Goal: Task Accomplishment & Management: Use online tool/utility

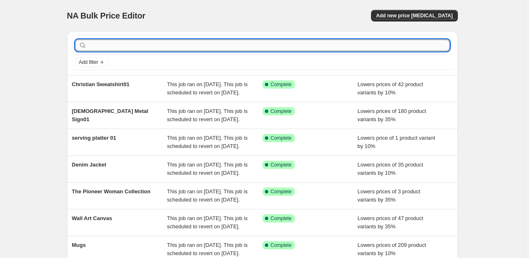
click at [116, 48] on input "text" at bounding box center [268, 46] width 361 height 12
type input "[PERSON_NAME]"
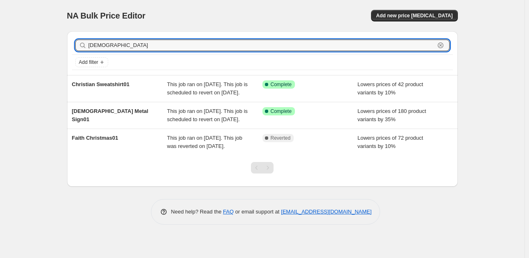
click at [117, 48] on input "[DEMOGRAPHIC_DATA]" at bounding box center [261, 46] width 347 height 12
drag, startPoint x: 134, startPoint y: 49, endPoint x: 72, endPoint y: 51, distance: 61.8
click at [72, 51] on div "[DEMOGRAPHIC_DATA] Clear Add filter" at bounding box center [262, 53] width 391 height 44
click at [423, 16] on span "Add new price [MEDICAL_DATA]" at bounding box center [414, 15] width 77 height 7
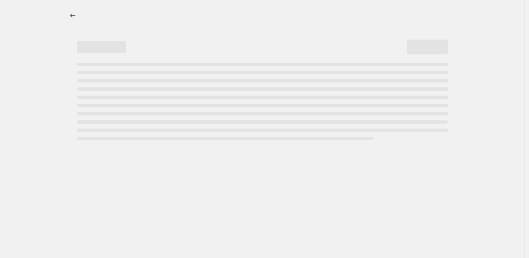
select select "percentage"
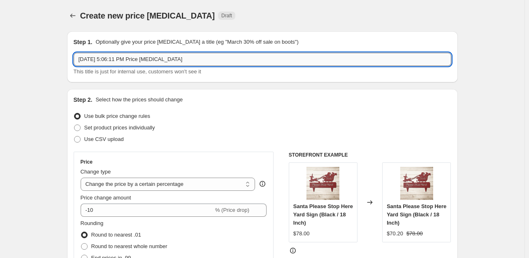
drag, startPoint x: 193, startPoint y: 63, endPoint x: 76, endPoint y: 63, distance: 116.5
click at [76, 63] on input "[DATE] 5:06:11 PM Price [MEDICAL_DATA]" at bounding box center [263, 59] width 378 height 13
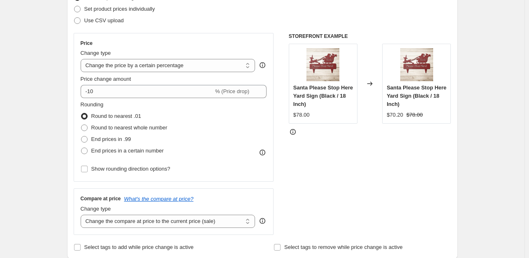
scroll to position [123, 0]
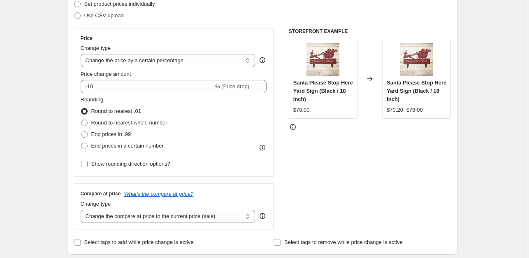
type input "[DEMOGRAPHIC_DATA] Mug01"
click at [85, 165] on input "Show rounding direction options?" at bounding box center [84, 163] width 7 height 7
checkbox input "true"
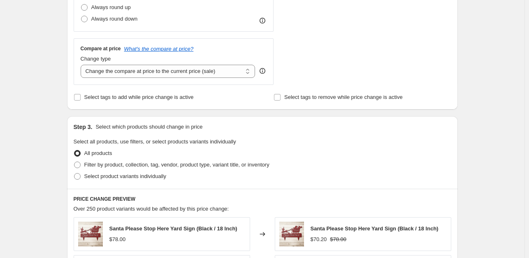
scroll to position [339, 0]
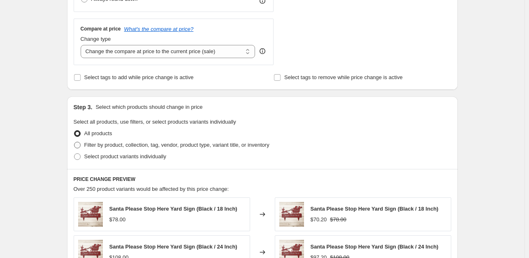
click at [81, 145] on span at bounding box center [77, 145] width 7 height 7
click at [74, 142] on input "Filter by product, collection, tag, vendor, product type, variant title, or inv…" at bounding box center [74, 142] width 0 height 0
radio input "true"
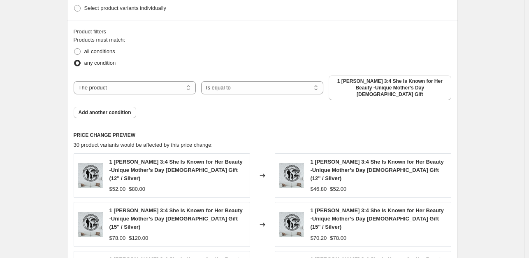
scroll to position [494, 0]
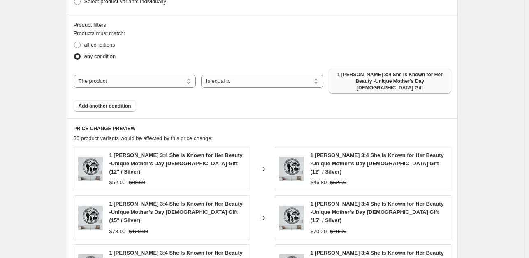
click at [374, 82] on span "1 [PERSON_NAME] 3:4 She Is Known for Her Beauty -Unique Mother’s Day [DEMOGRAPH…" at bounding box center [390, 81] width 112 height 20
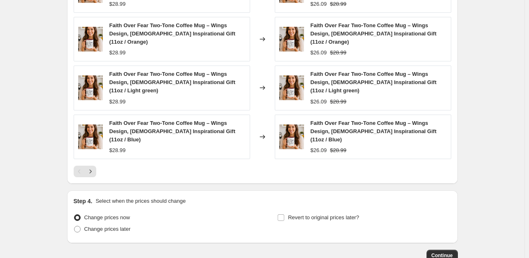
scroll to position [726, 0]
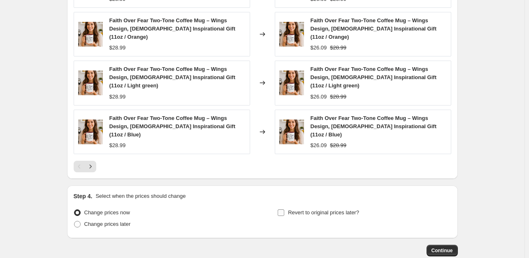
click at [281, 209] on input "Revert to original prices later?" at bounding box center [281, 212] width 7 height 7
checkbox input "true"
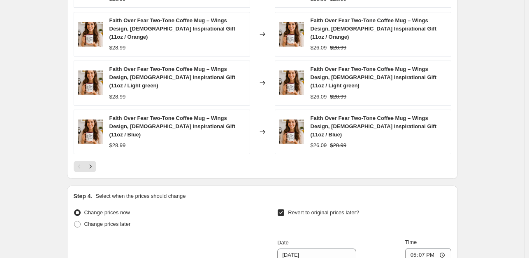
scroll to position [866, 0]
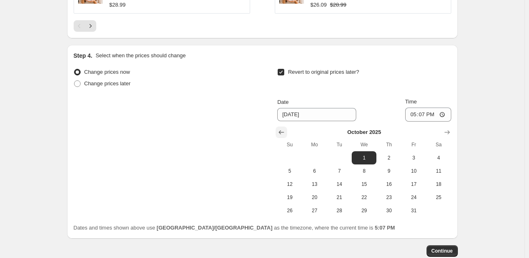
click at [285, 128] on icon "Show previous month, September 2025" at bounding box center [281, 132] width 8 height 8
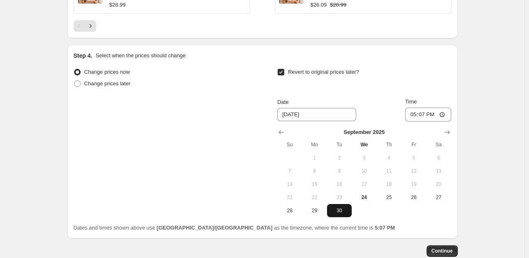
click at [341, 207] on span "30" at bounding box center [339, 210] width 18 height 7
type input "[DATE]"
click at [447, 247] on span "Continue" at bounding box center [442, 250] width 21 height 7
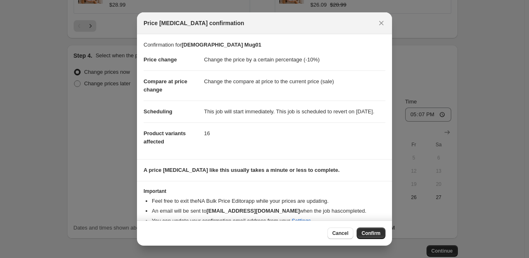
scroll to position [21, 0]
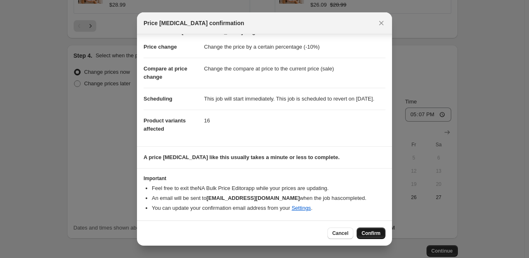
click at [379, 233] on span "Confirm" at bounding box center [371, 233] width 19 height 7
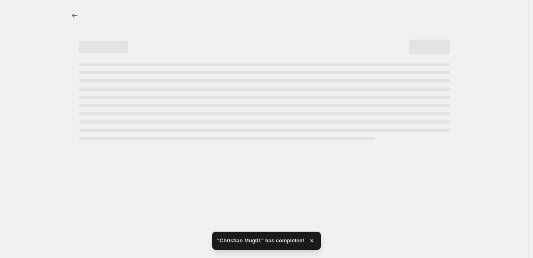
select select "percentage"
